Goal: Understand process/instructions: Learn how to perform a task or action

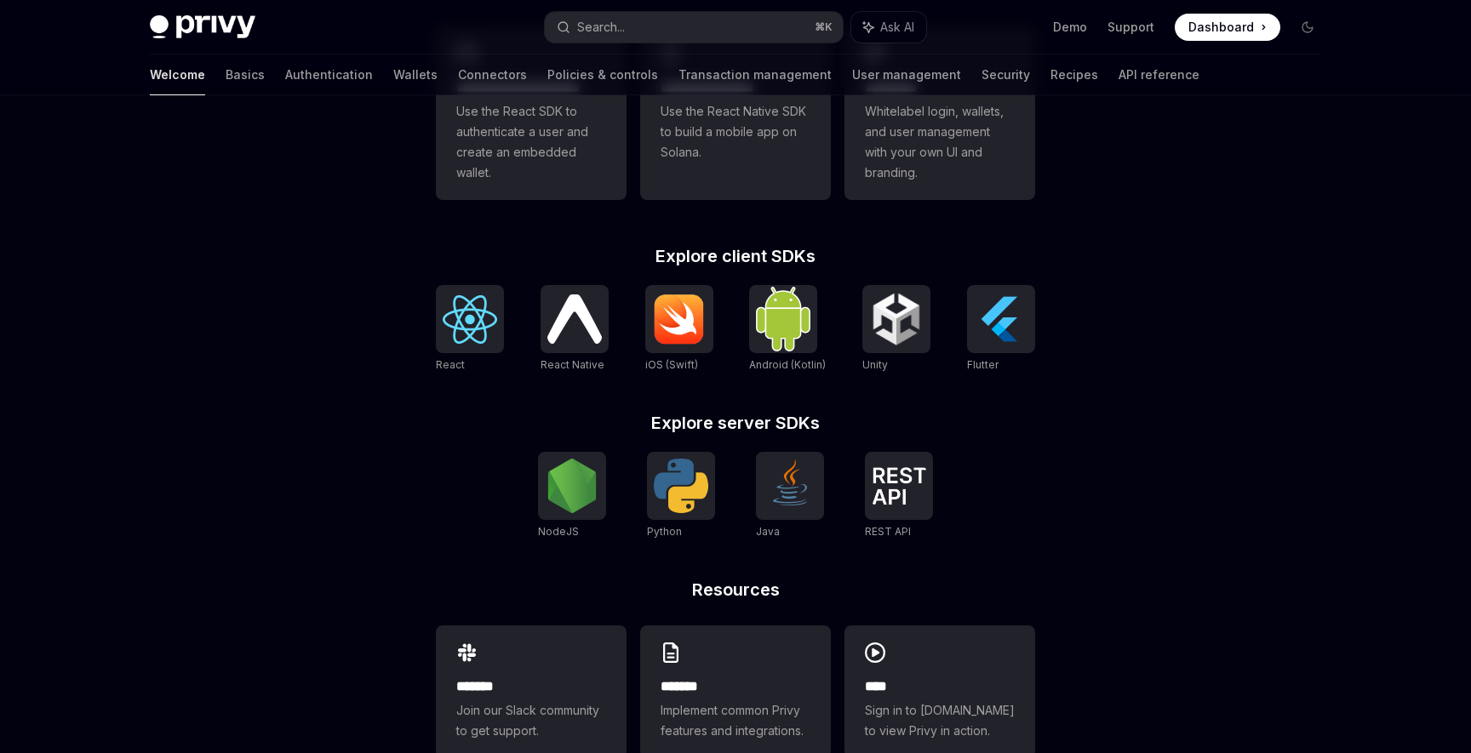
scroll to position [555, 0]
click at [559, 502] on img at bounding box center [572, 485] width 54 height 54
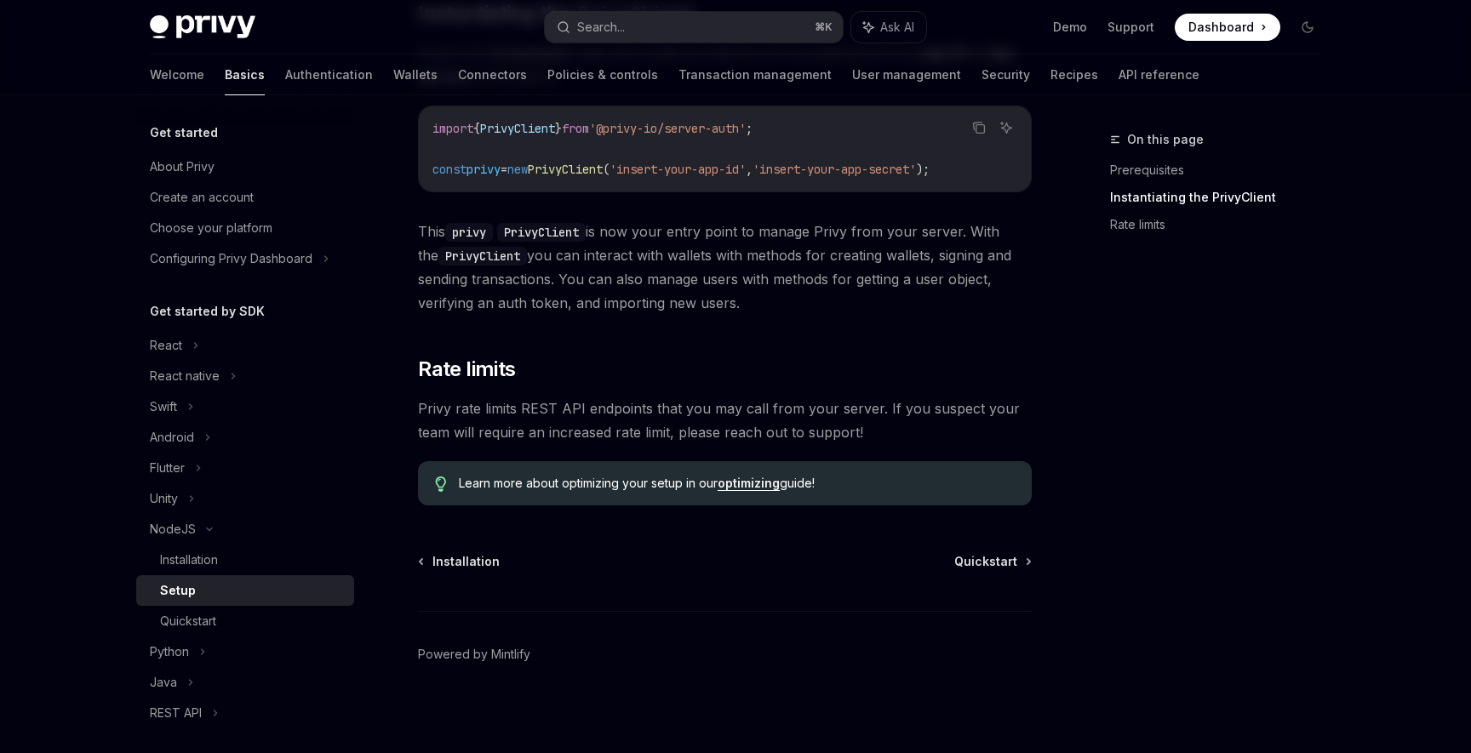
scroll to position [397, 0]
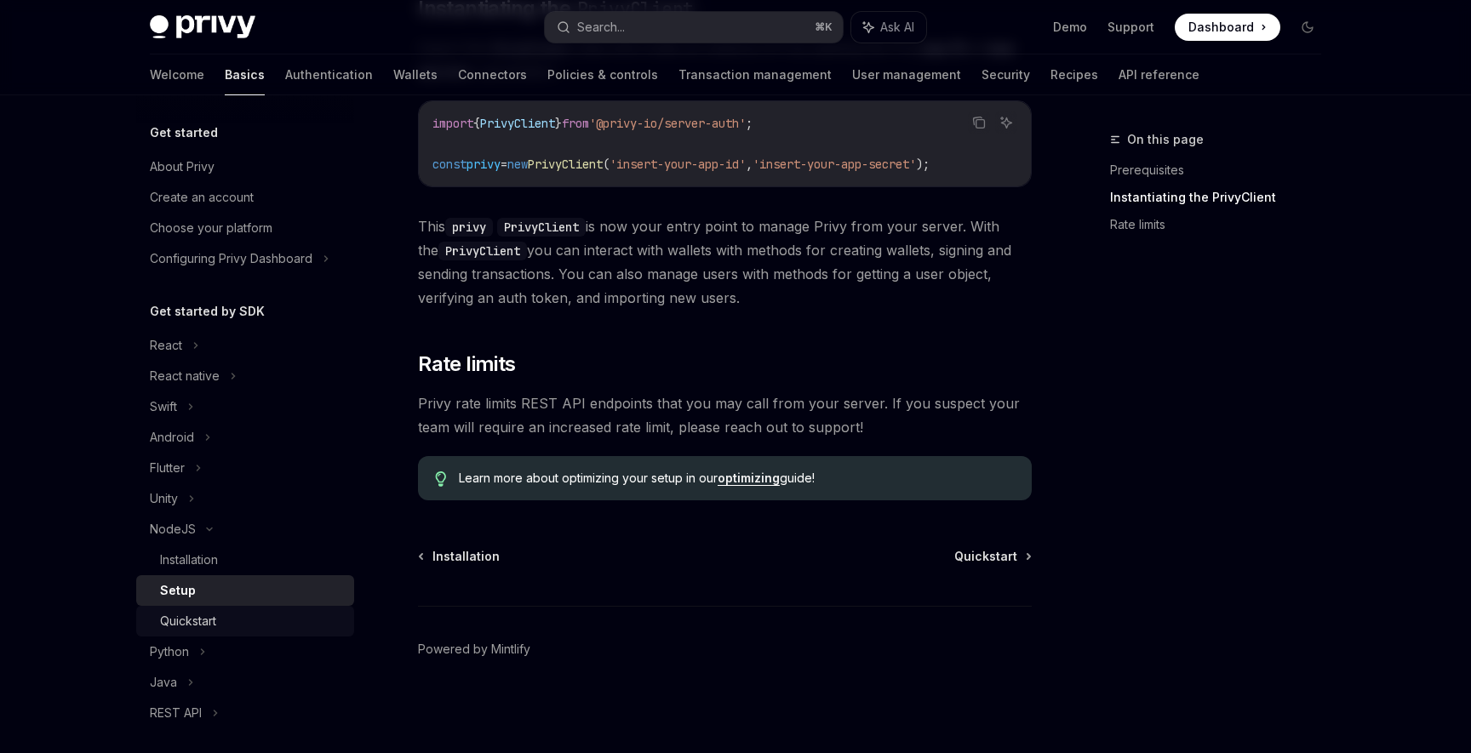
click at [231, 617] on div "Quickstart" at bounding box center [252, 621] width 184 height 20
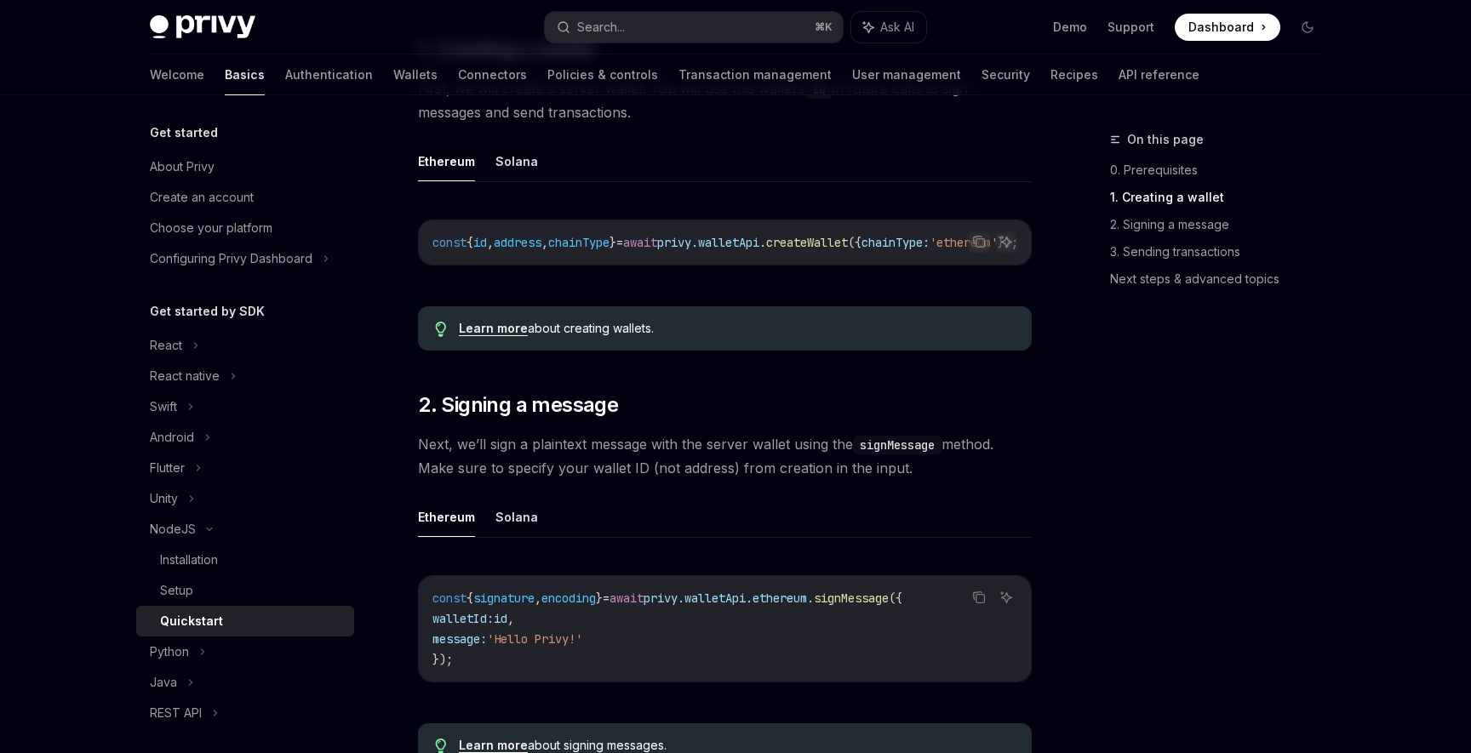
scroll to position [371, 0]
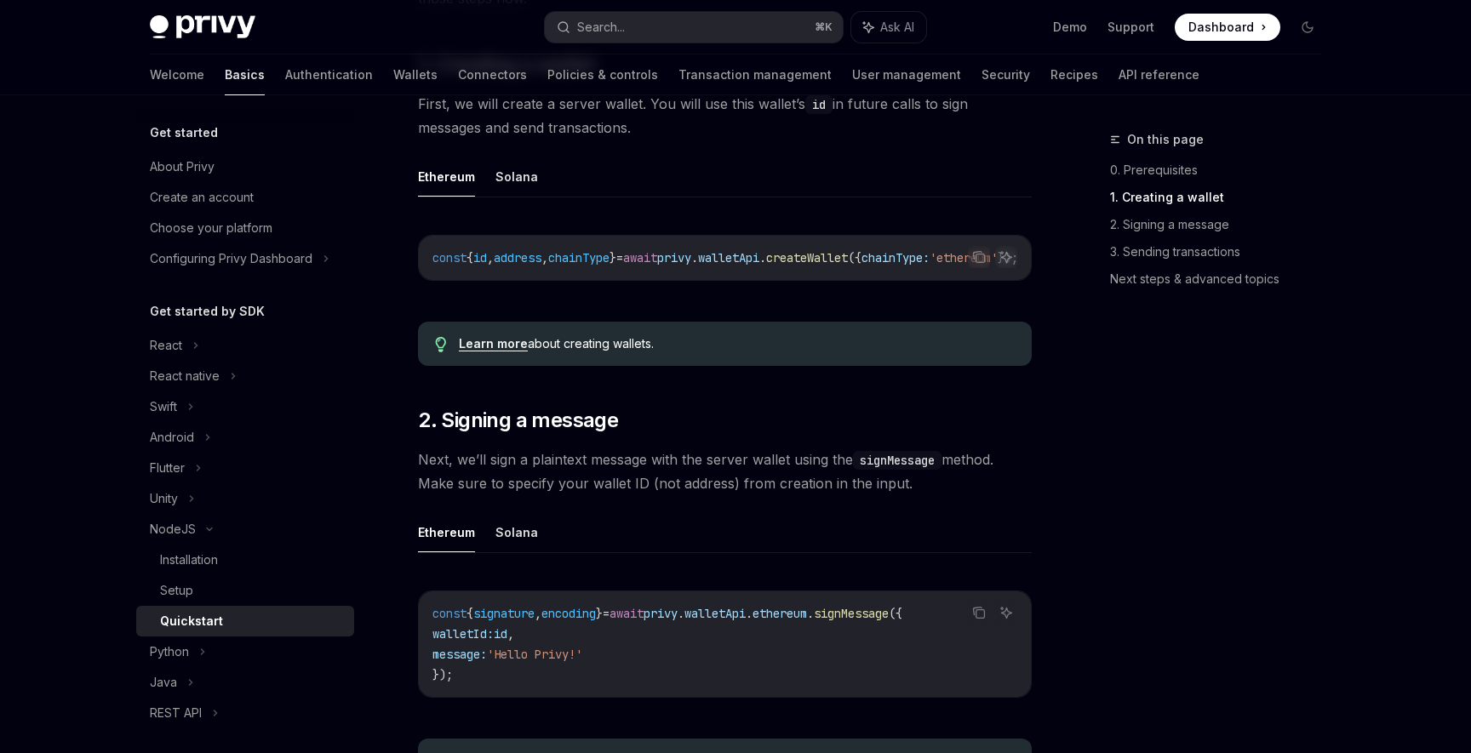
click at [1026, 189] on ul "Ethereum Solana" at bounding box center [725, 177] width 614 height 41
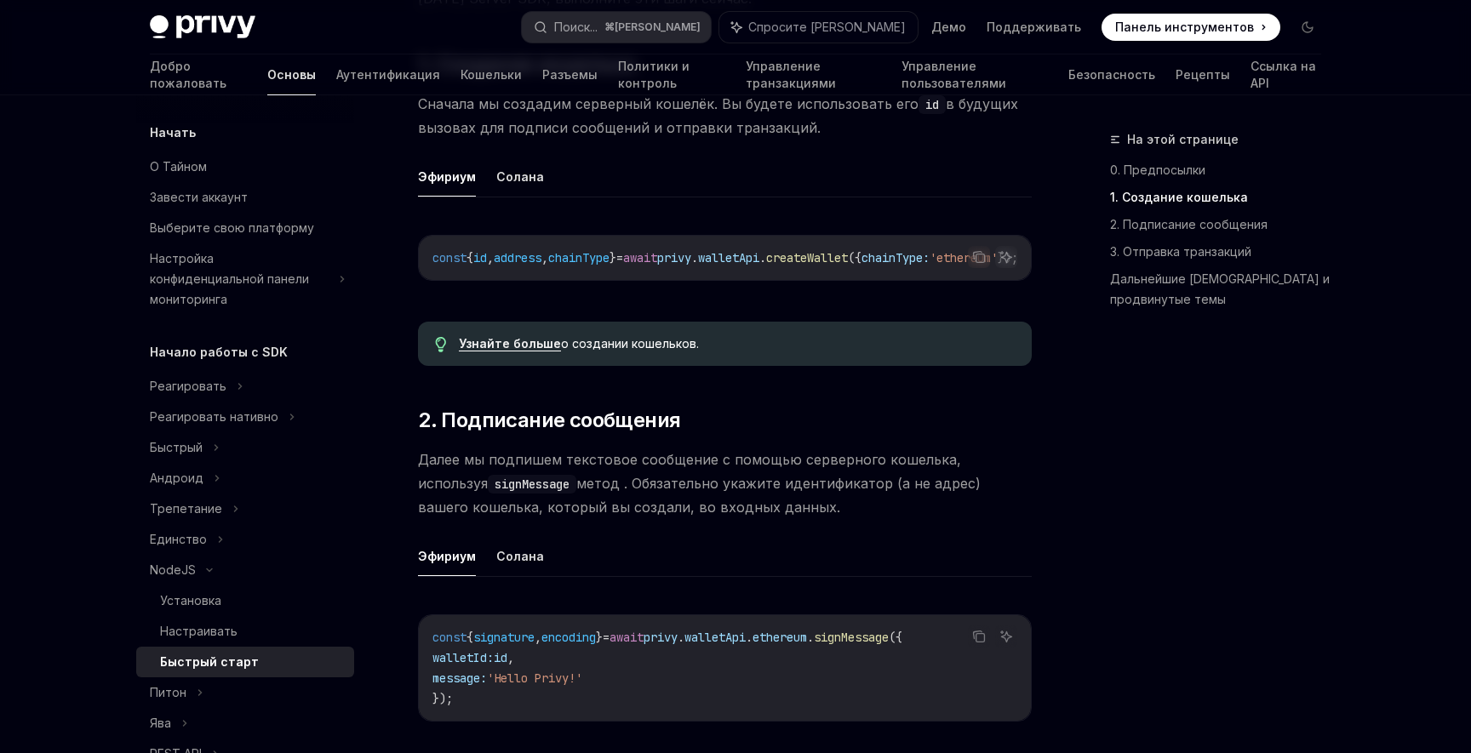
type textarea "*"
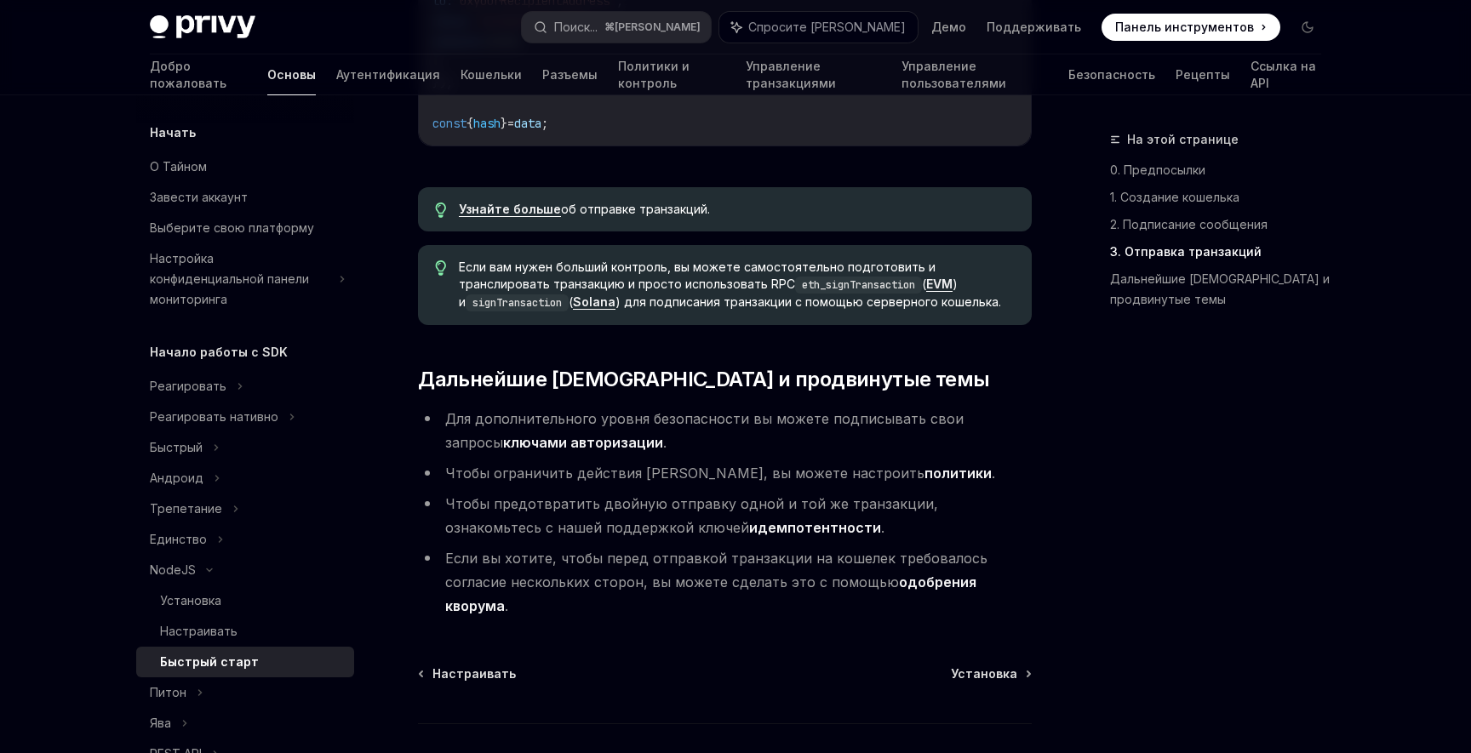
scroll to position [1763, 0]
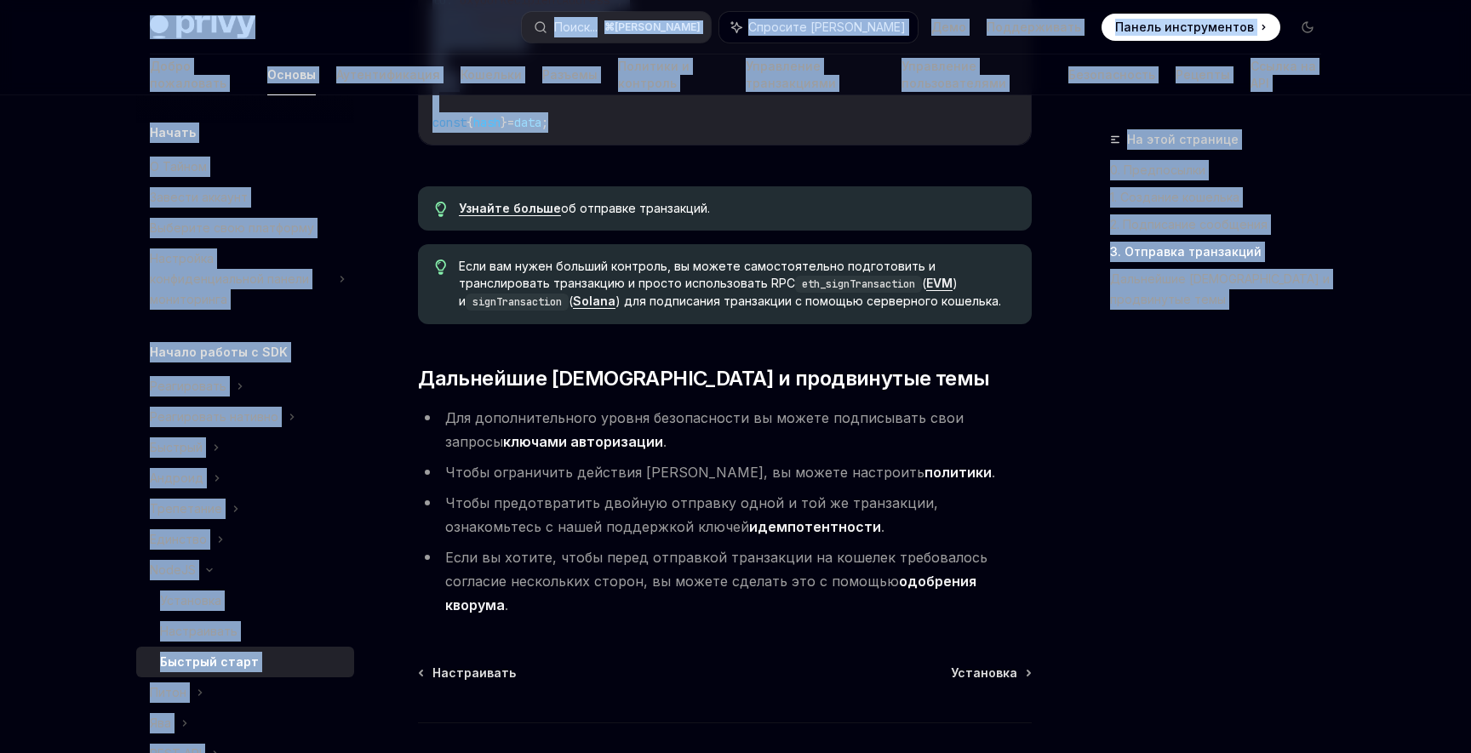
drag, startPoint x: 265, startPoint y: 20, endPoint x: 494, endPoint y: 136, distance: 256.6
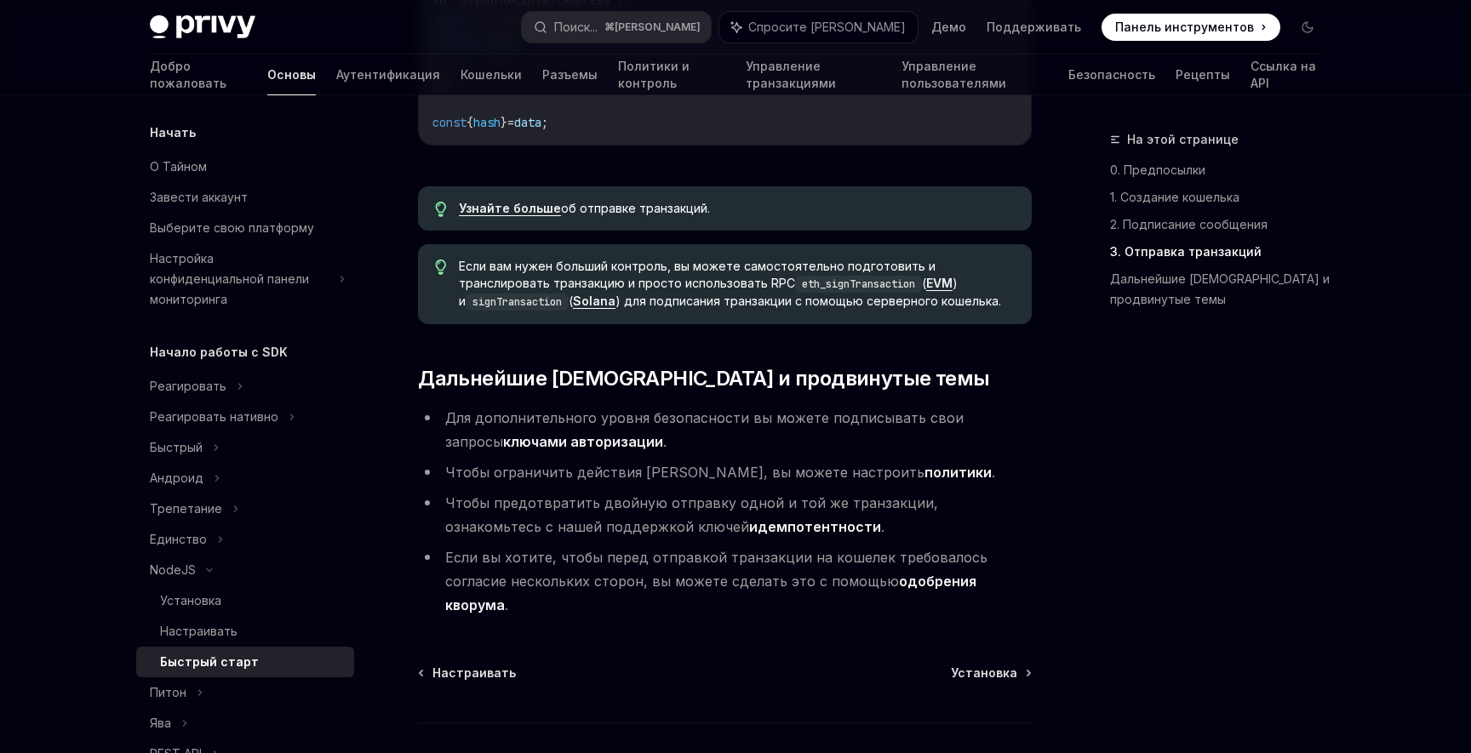
click at [494, 186] on div "Узнайте больше об отправке транзакций." at bounding box center [725, 208] width 614 height 44
